Goal: Task Accomplishment & Management: Use online tool/utility

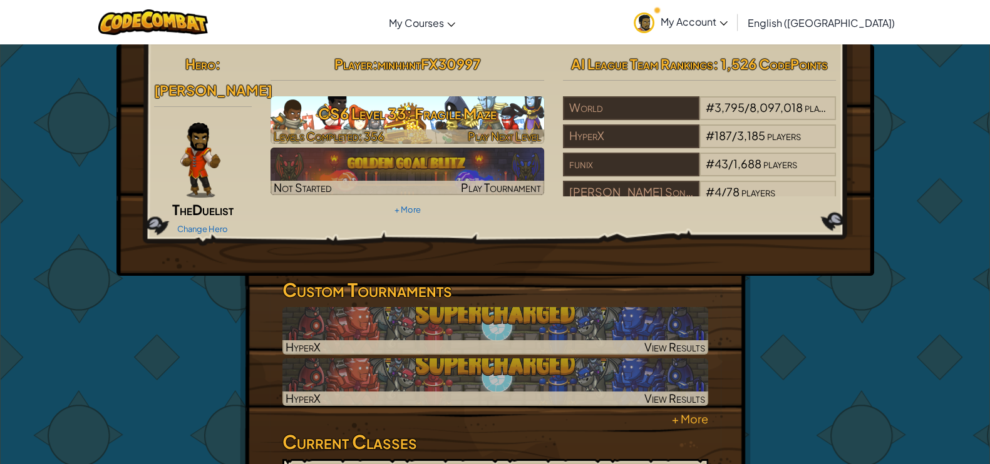
click at [361, 103] on h3 "CS6 Level 33: Fragile Maze" at bounding box center [407, 114] width 274 height 28
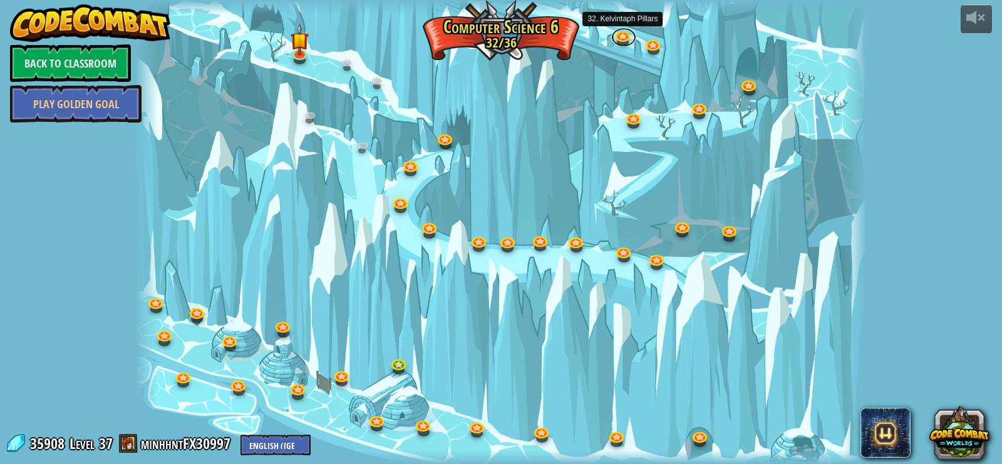
click at [618, 36] on link at bounding box center [623, 37] width 25 height 19
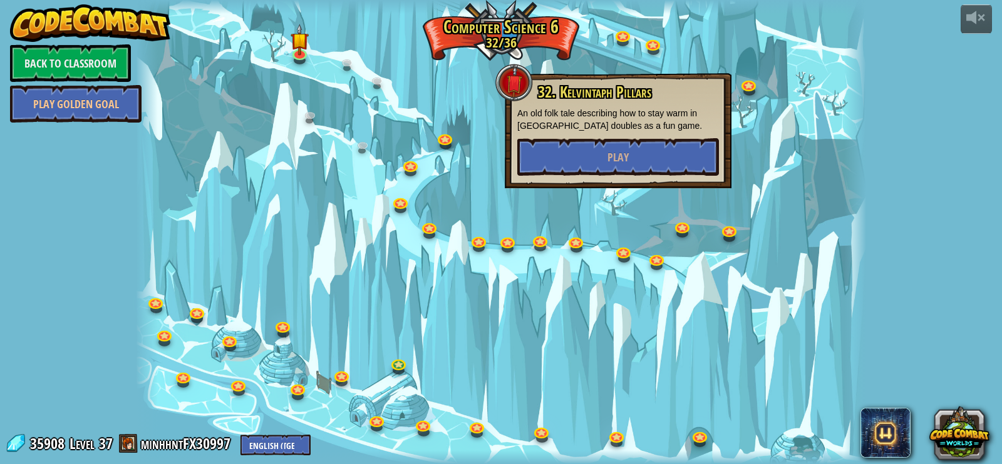
click at [302, 67] on div at bounding box center [501, 232] width 730 height 464
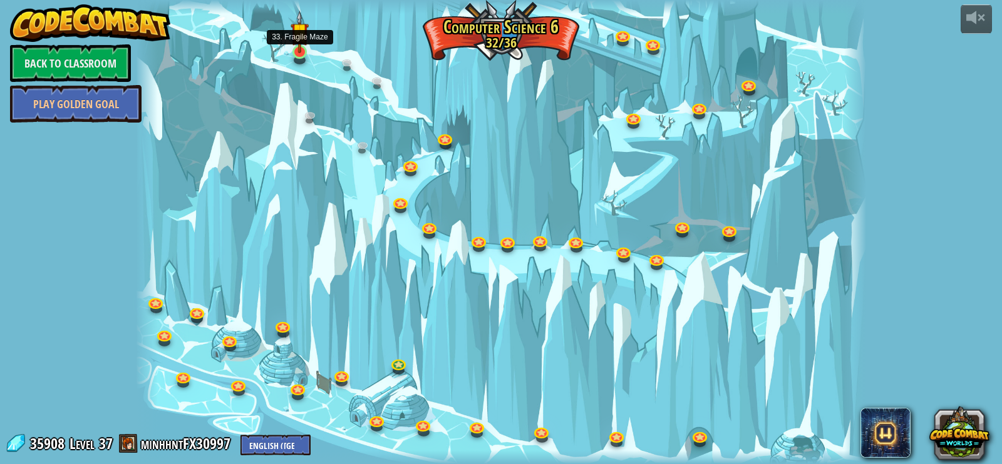
click at [297, 46] on img at bounding box center [299, 32] width 18 height 43
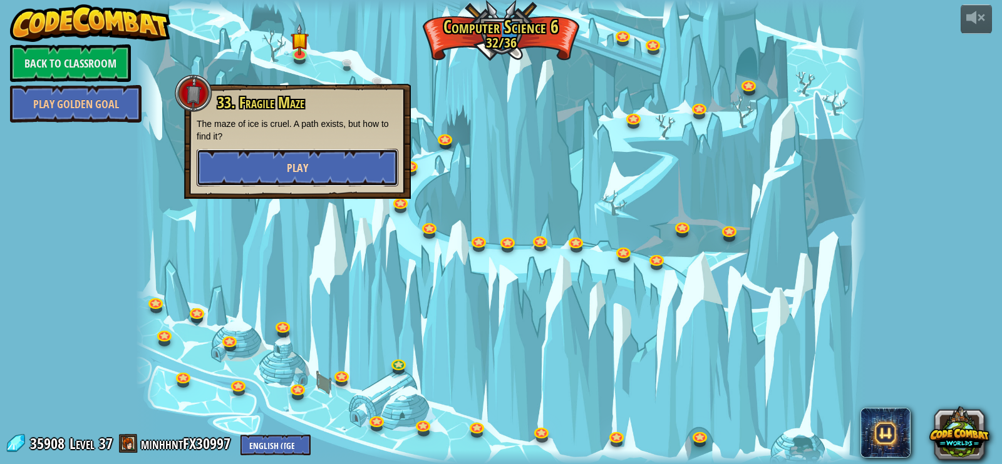
click at [317, 169] on button "Play" at bounding box center [298, 168] width 202 height 38
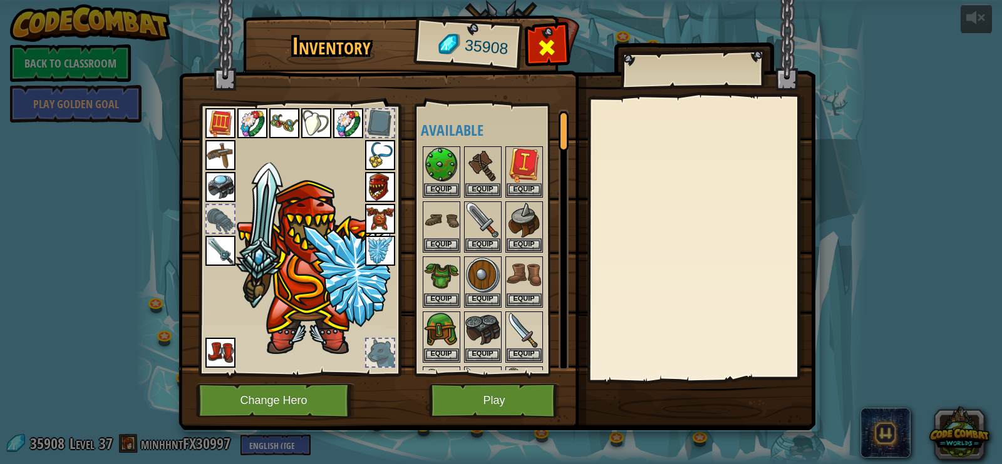
click at [551, 38] on span at bounding box center [546, 48] width 20 height 20
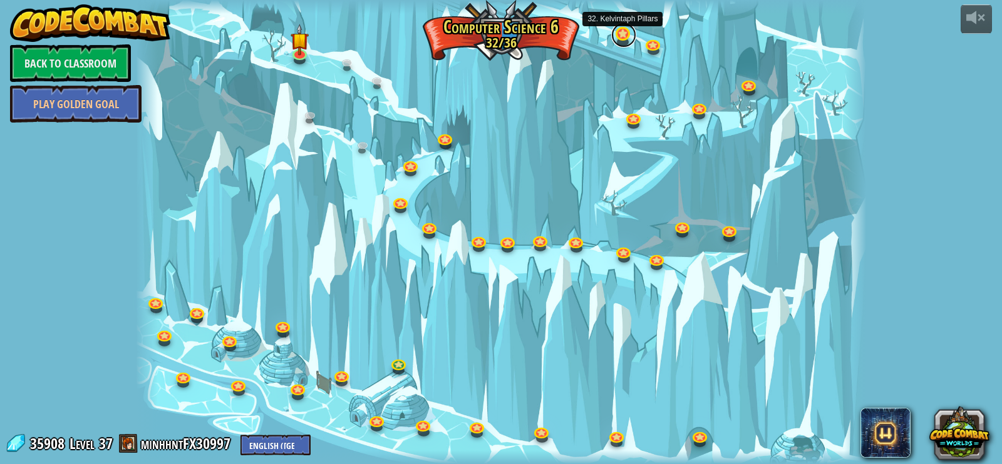
click at [620, 41] on link at bounding box center [623, 35] width 25 height 25
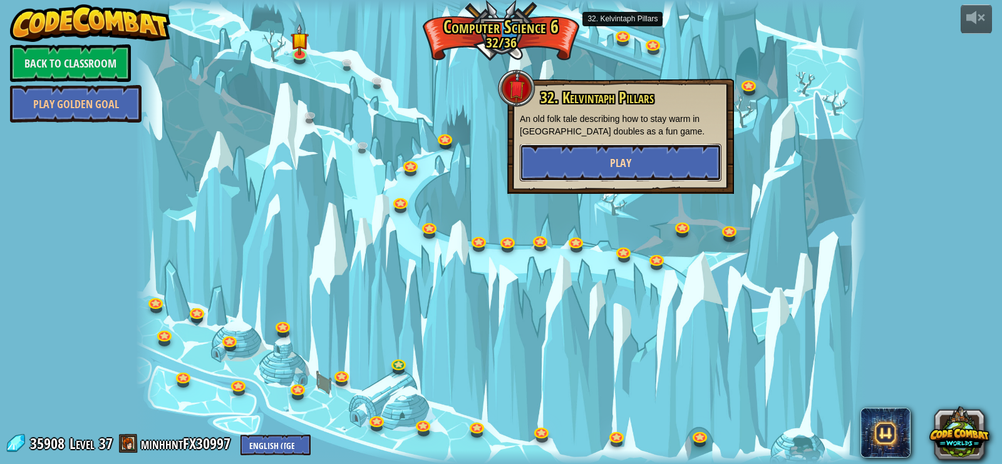
click at [578, 161] on button "Play" at bounding box center [621, 163] width 202 height 38
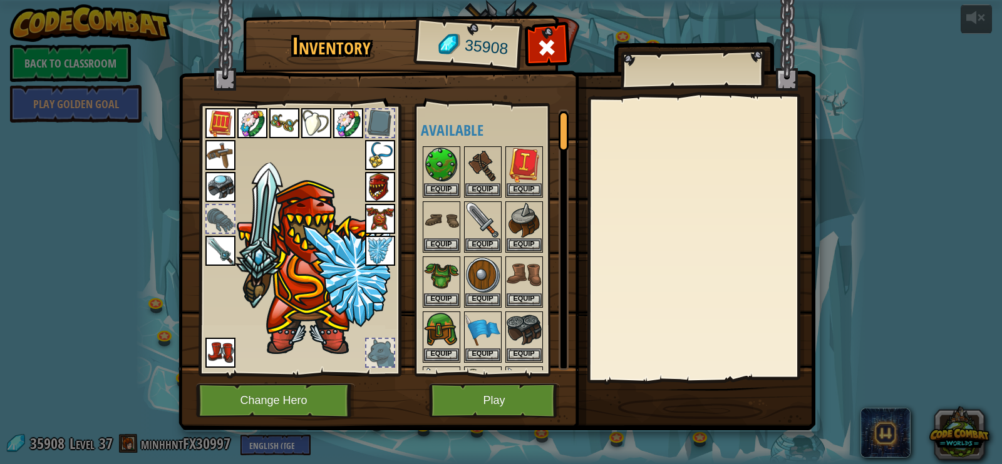
click at [491, 419] on img at bounding box center [496, 203] width 637 height 454
click at [495, 408] on button "Play" at bounding box center [494, 401] width 131 height 34
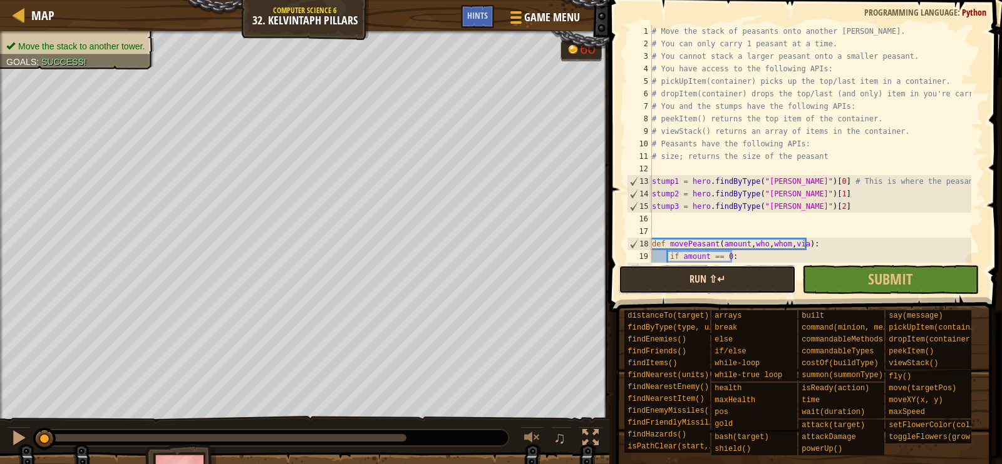
click at [689, 270] on button "Run ⇧↵" at bounding box center [706, 279] width 177 height 29
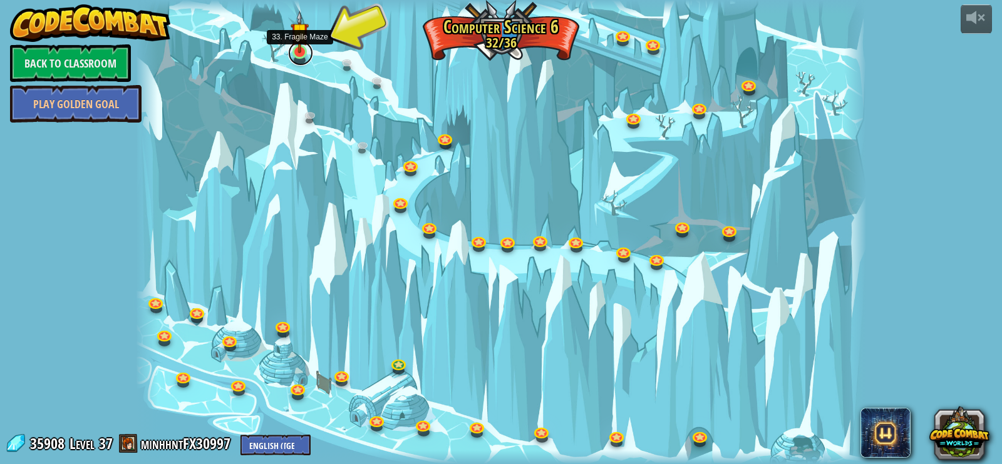
click at [303, 57] on link at bounding box center [300, 53] width 25 height 25
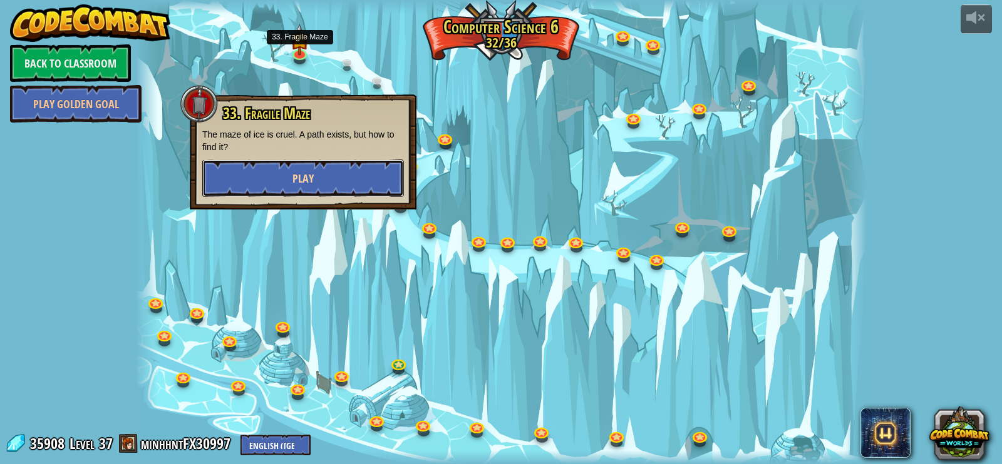
click at [345, 175] on button "Play" at bounding box center [303, 179] width 202 height 38
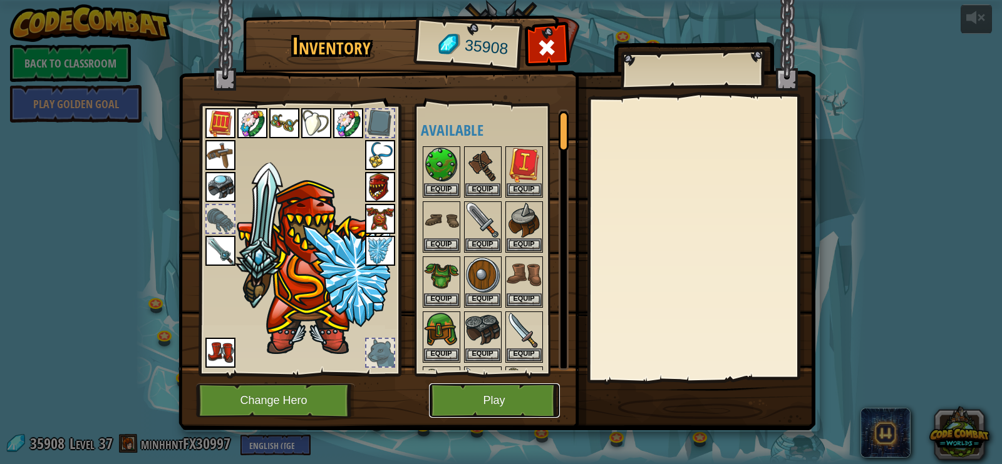
click at [505, 387] on button "Play" at bounding box center [494, 401] width 131 height 34
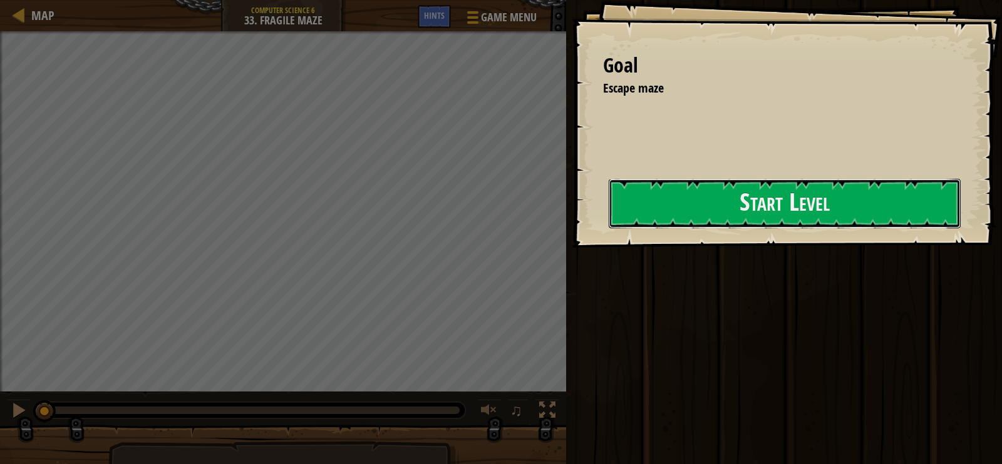
click at [746, 222] on button "Start Level" at bounding box center [784, 203] width 352 height 49
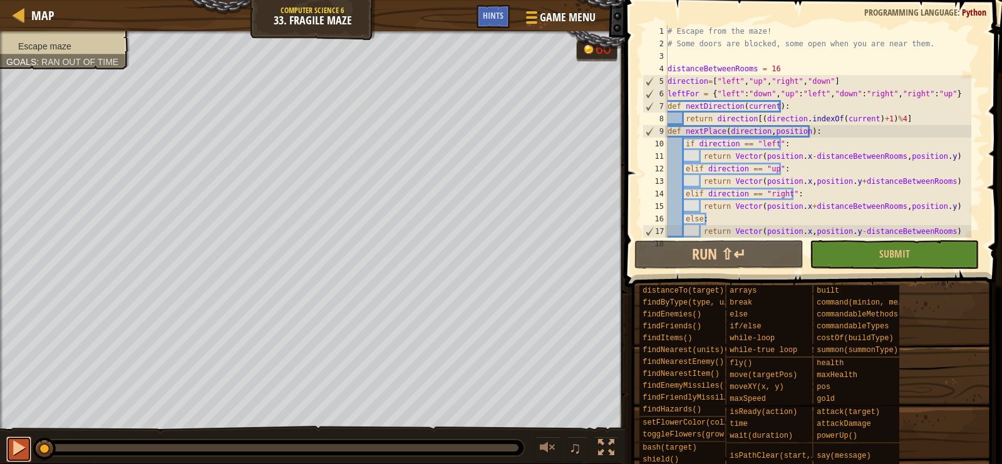
click at [22, 440] on div at bounding box center [19, 448] width 16 height 16
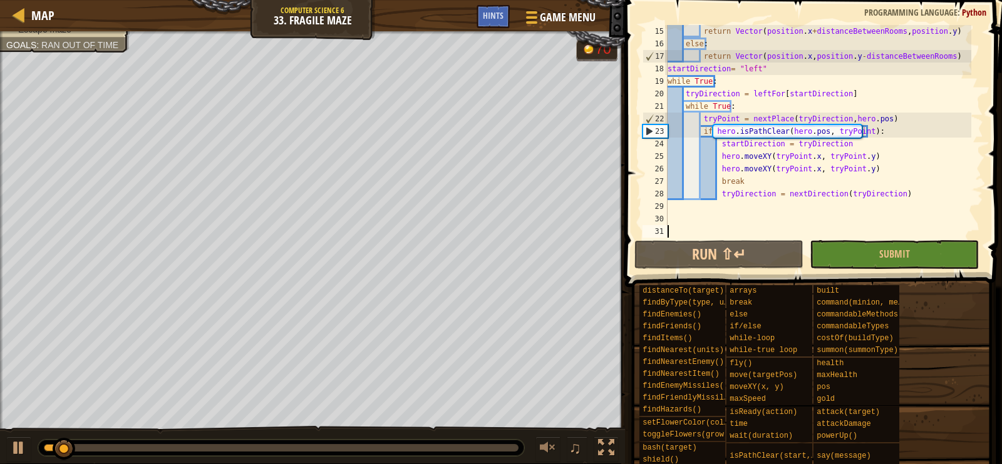
scroll to position [175, 0]
click at [749, 137] on div "return Vector ( position . x + distanceBetweenRooms , position . y ) else : ret…" at bounding box center [818, 144] width 306 height 238
click at [869, 122] on div "return Vector ( position . x + distanceBetweenRooms , position . y ) else : ret…" at bounding box center [818, 144] width 306 height 238
click at [786, 139] on div "return Vector ( position . x + distanceBetweenRooms , position . y ) else : ret…" at bounding box center [818, 144] width 306 height 238
click at [808, 127] on div "return Vector ( position . x + distanceBetweenRooms , position . y ) else : ret…" at bounding box center [818, 144] width 306 height 238
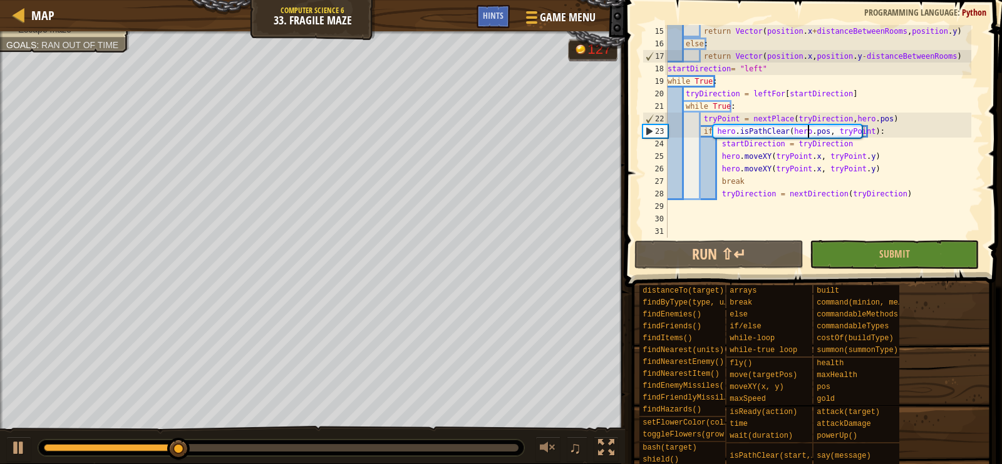
type textarea "if hero.isPathClear(hero.pos, tryPoint):"
